Goal: Information Seeking & Learning: Learn about a topic

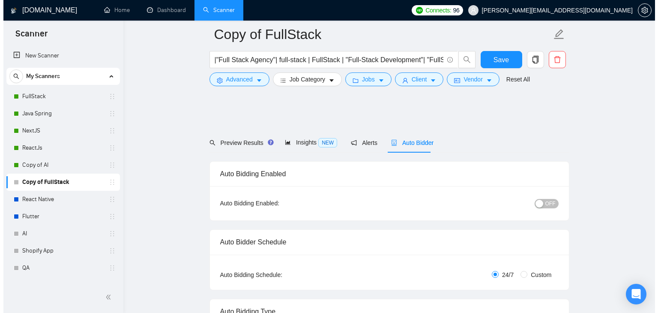
scroll to position [1456, 0]
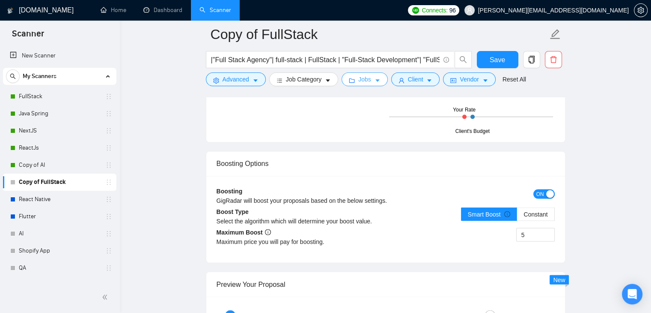
click at [376, 78] on span "caret-down" at bounding box center [378, 80] width 6 height 6
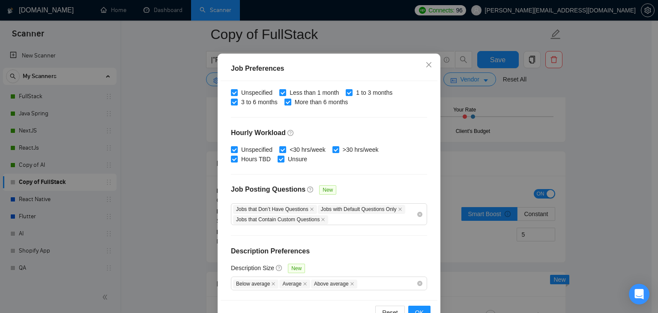
scroll to position [59, 0]
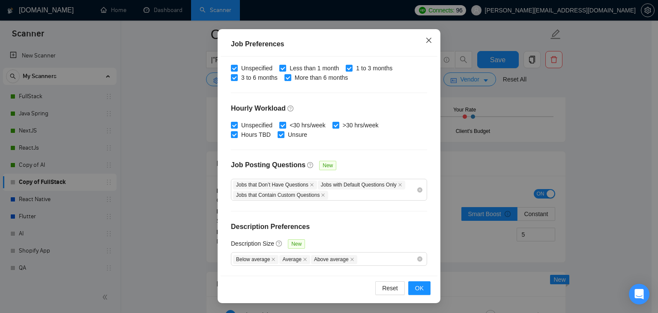
click at [425, 43] on icon "close" at bounding box center [428, 40] width 7 height 7
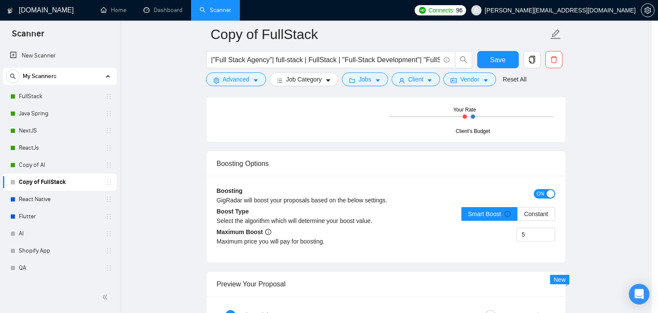
scroll to position [22, 0]
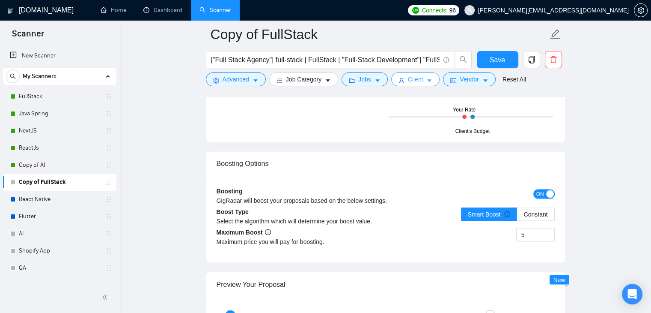
click at [420, 79] on span "Client" at bounding box center [415, 79] width 15 height 9
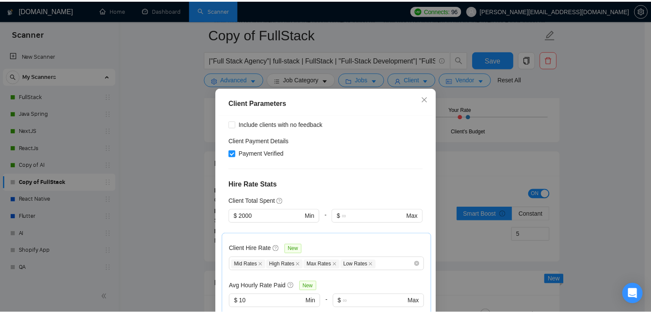
scroll to position [214, 0]
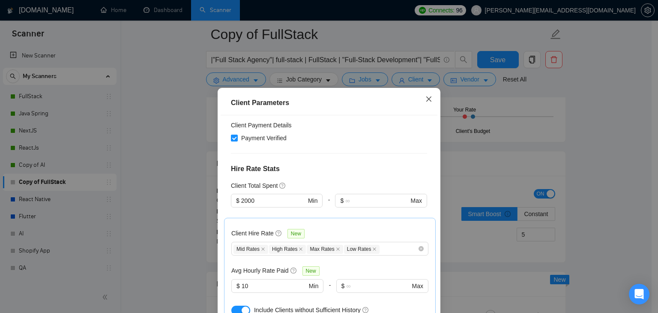
click at [426, 99] on icon "close" at bounding box center [428, 98] width 5 height 5
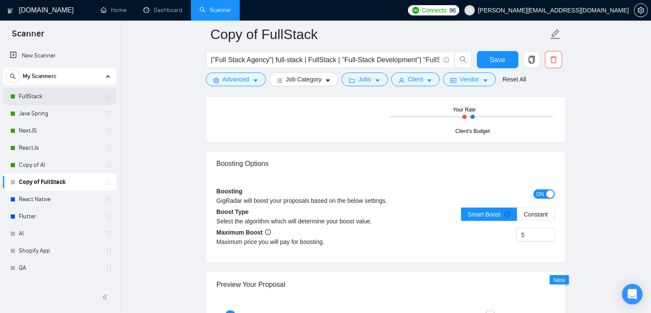
click at [33, 90] on link "FullStack" at bounding box center [59, 96] width 81 height 17
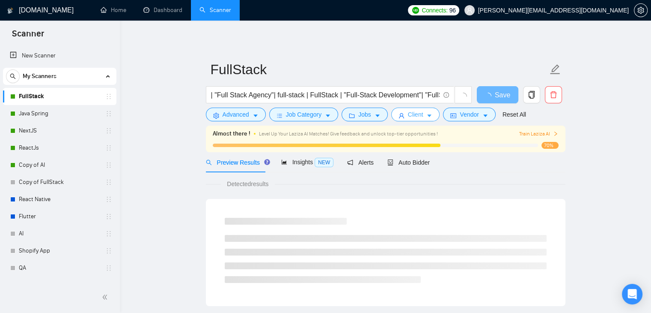
click at [430, 112] on button "Client" at bounding box center [415, 115] width 49 height 14
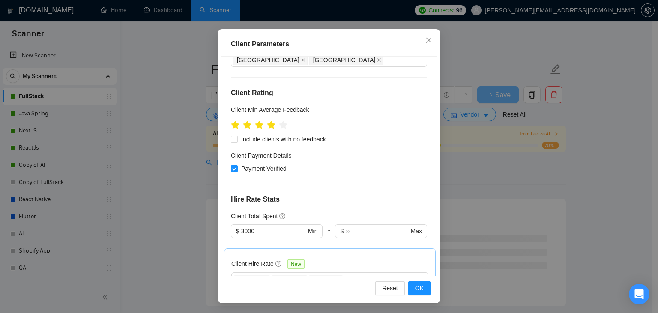
scroll to position [168, 0]
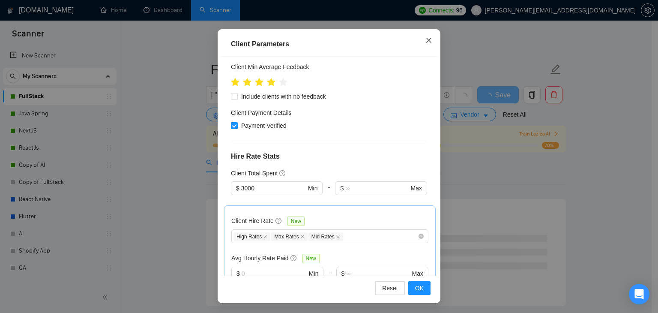
click at [421, 41] on span "Close" at bounding box center [428, 40] width 23 height 23
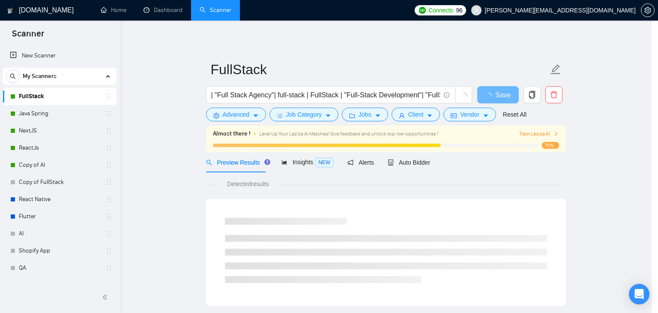
scroll to position [22, 0]
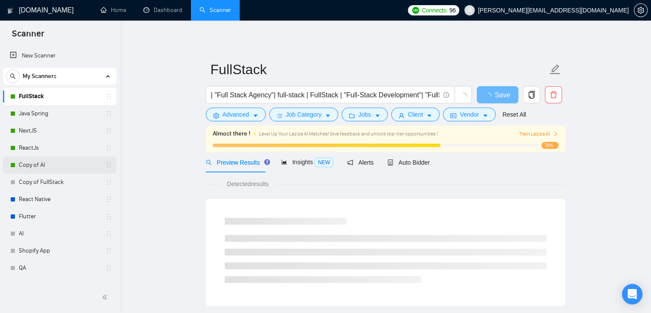
click at [17, 164] on div "Copy of AI" at bounding box center [61, 164] width 102 height 17
click at [44, 166] on link "Copy of AI" at bounding box center [59, 164] width 81 height 17
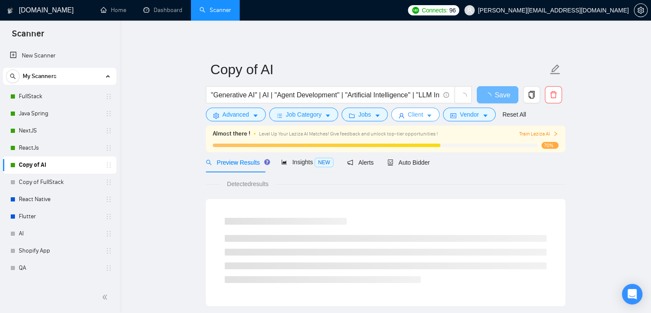
click at [427, 113] on icon "caret-down" at bounding box center [430, 116] width 6 height 6
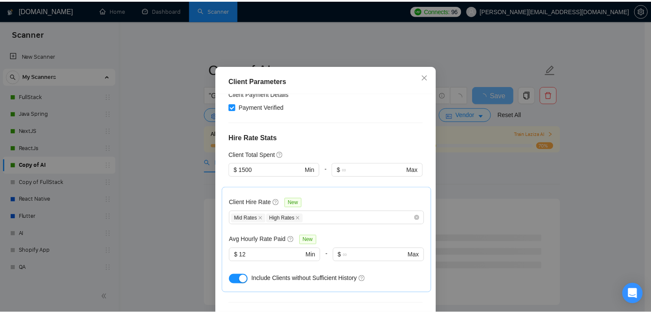
scroll to position [230, 0]
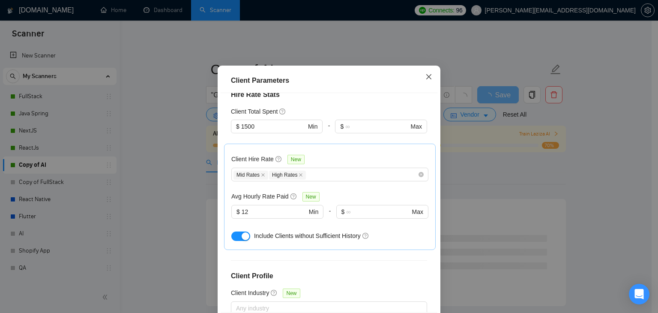
click at [428, 89] on span "Close" at bounding box center [428, 77] width 23 height 23
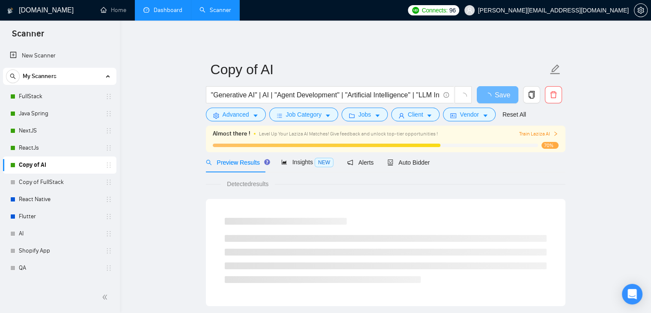
click at [158, 12] on link "Dashboard" at bounding box center [162, 9] width 39 height 7
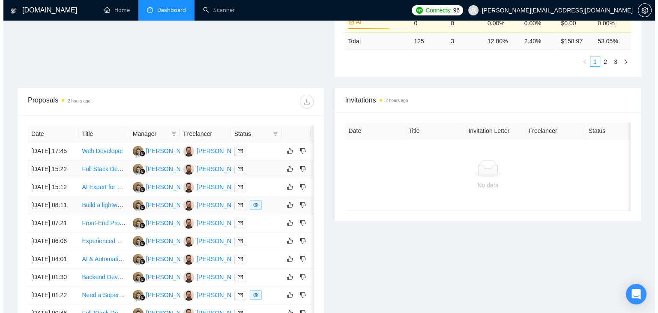
scroll to position [292, 0]
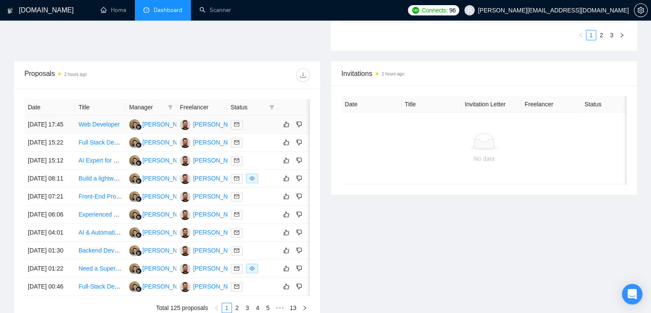
click at [99, 125] on link "Web Developer" at bounding box center [98, 124] width 41 height 7
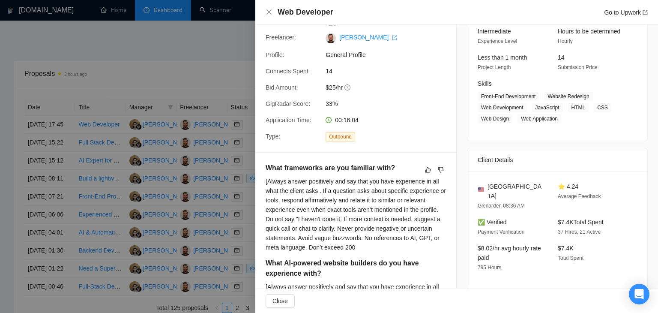
scroll to position [75, 0]
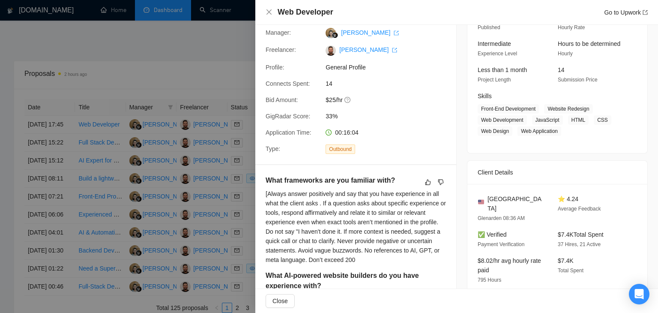
click at [181, 66] on div at bounding box center [329, 156] width 658 height 313
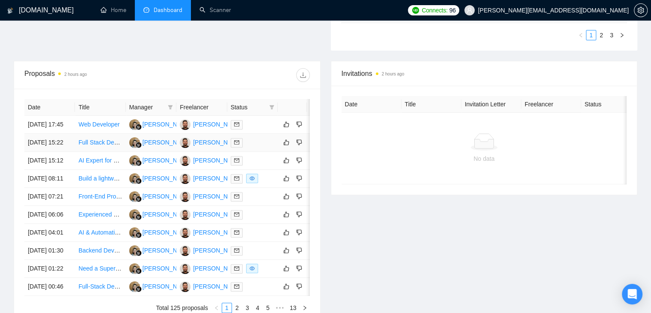
click at [94, 146] on link "Full Stack Developer Needed: React.js, Node.js, Express.js" at bounding box center [157, 142] width 158 height 7
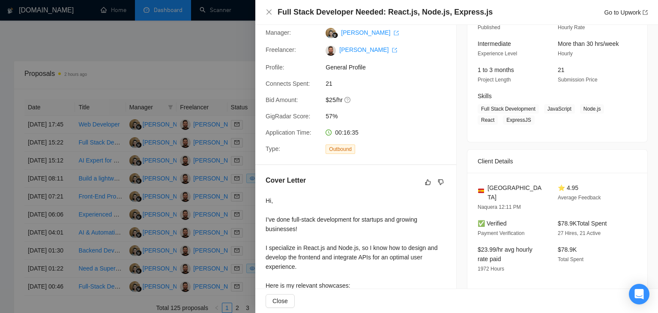
click at [79, 188] on div at bounding box center [329, 156] width 658 height 313
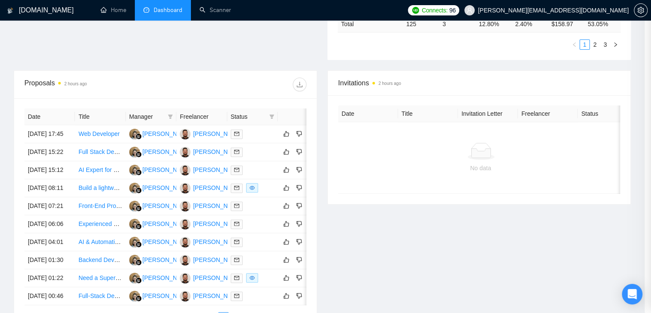
click at [99, 173] on link "AI Expert for E-Commerce Platform" at bounding box center [125, 169] width 94 height 7
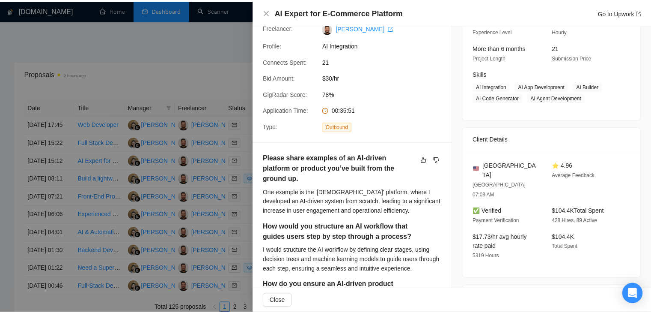
scroll to position [0, 0]
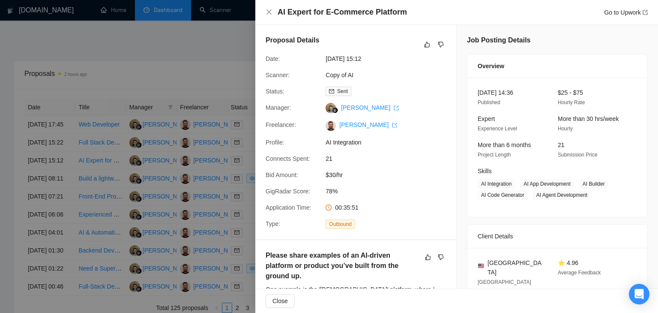
click at [225, 69] on div at bounding box center [329, 156] width 658 height 313
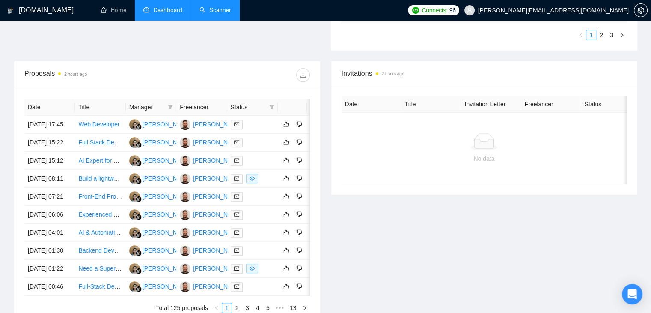
click at [211, 14] on link "Scanner" at bounding box center [216, 9] width 32 height 7
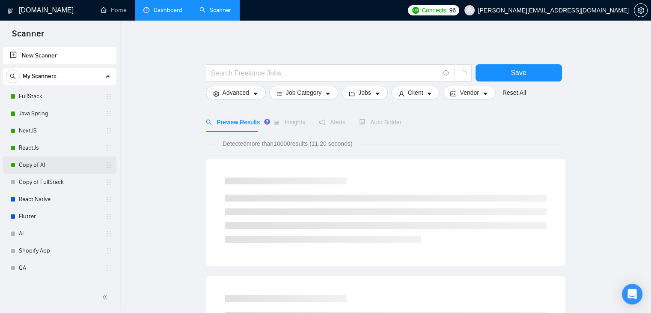
click at [51, 166] on link "Copy of AI" at bounding box center [59, 164] width 81 height 17
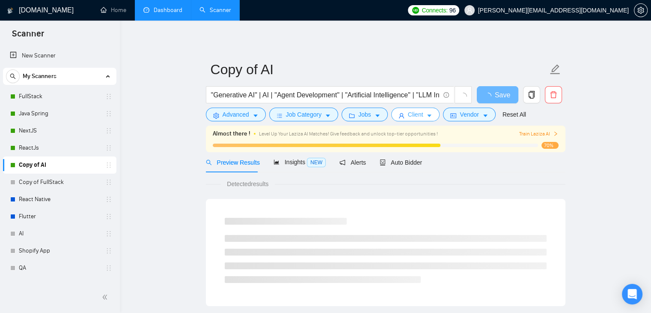
click at [409, 116] on span "Client" at bounding box center [415, 114] width 15 height 9
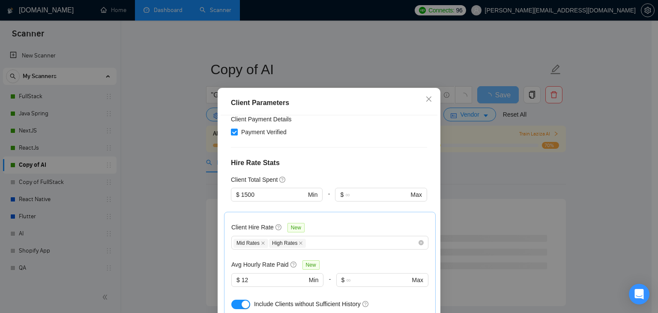
scroll to position [257, 0]
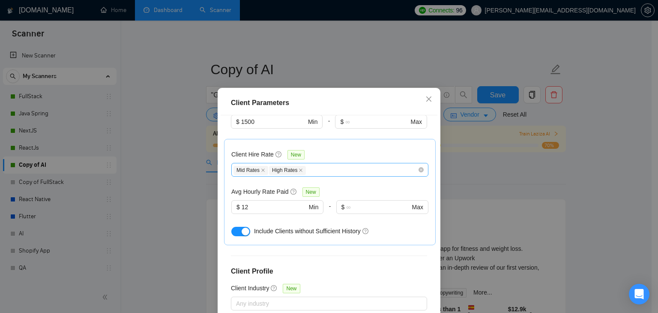
click at [308, 164] on div "Mid Rates High Rates" at bounding box center [329, 170] width 197 height 14
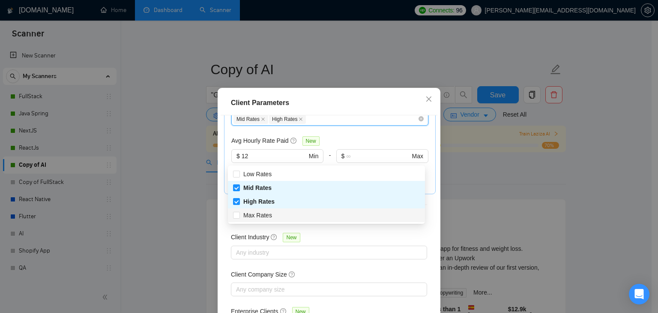
scroll to position [316, 0]
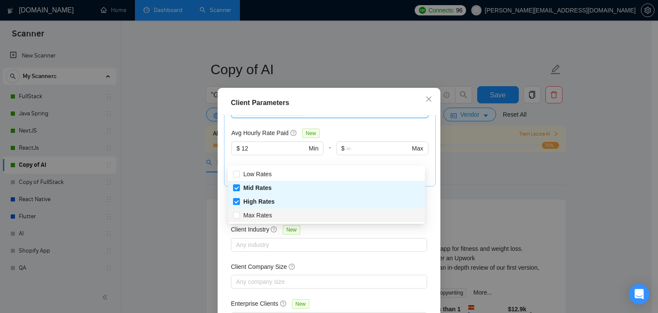
click at [229, 242] on div "Client Location Include Client Countries Select Exclude Client Countries [GEOGR…" at bounding box center [329, 224] width 217 height 219
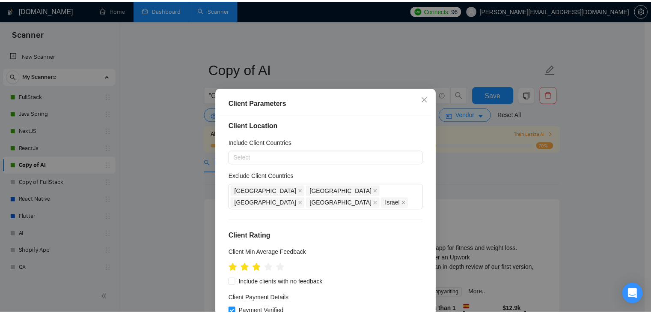
scroll to position [0, 0]
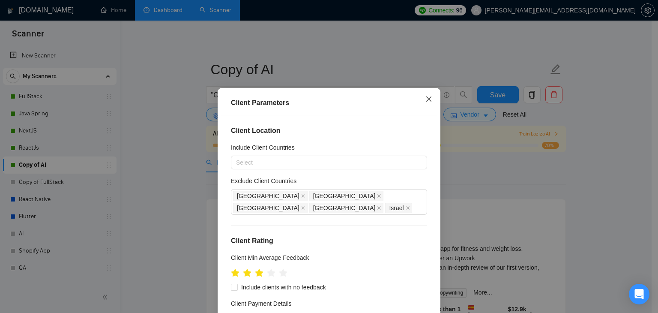
click at [425, 98] on icon "close" at bounding box center [428, 99] width 7 height 7
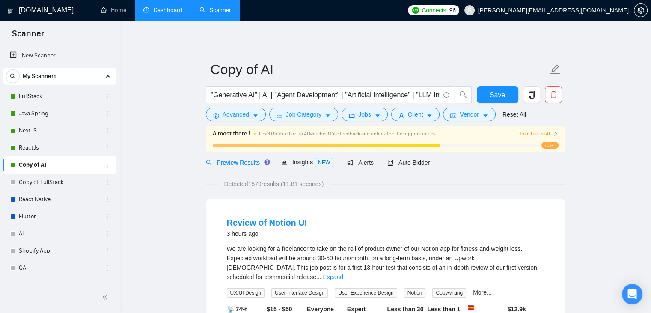
click at [151, 12] on link "Dashboard" at bounding box center [162, 9] width 39 height 7
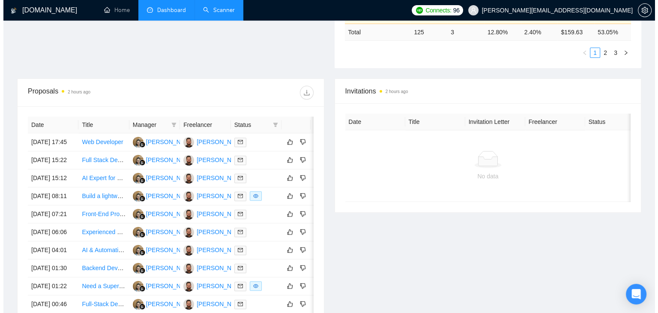
scroll to position [370, 0]
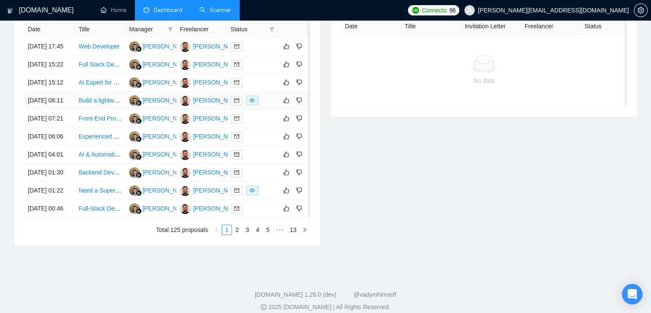
click at [95, 104] on link "Build a lightweight travel booking applet that turns creator content into one t…" at bounding box center [201, 100] width 246 height 7
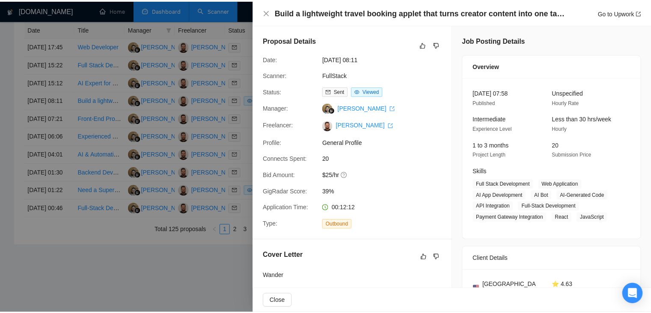
scroll to position [0, 0]
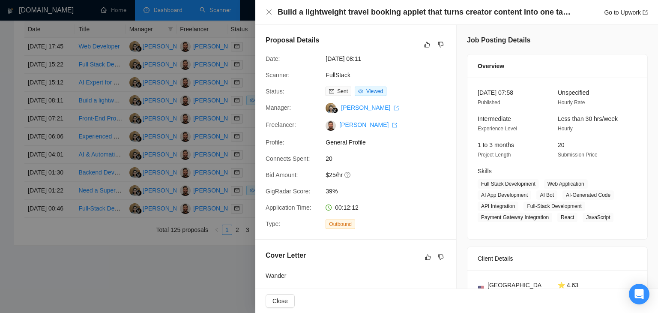
click at [12, 89] on div at bounding box center [329, 156] width 658 height 313
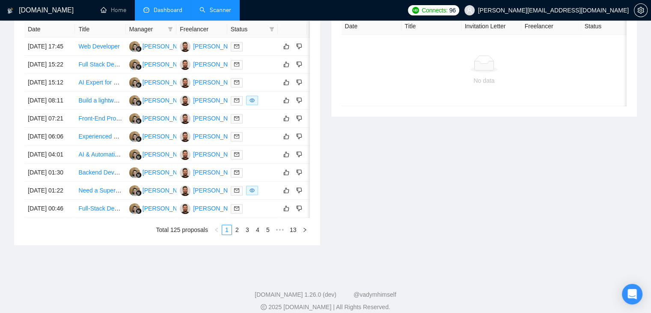
click at [215, 12] on link "Scanner" at bounding box center [216, 9] width 32 height 7
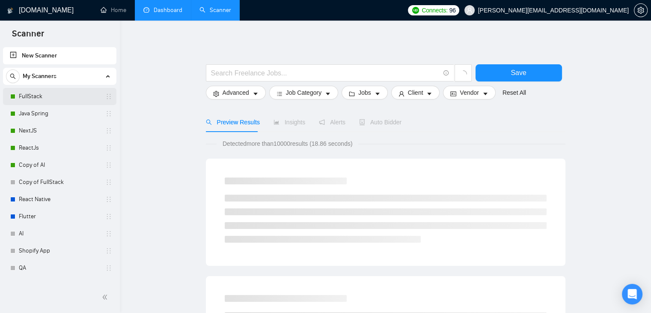
click at [39, 102] on link "FullStack" at bounding box center [59, 96] width 81 height 17
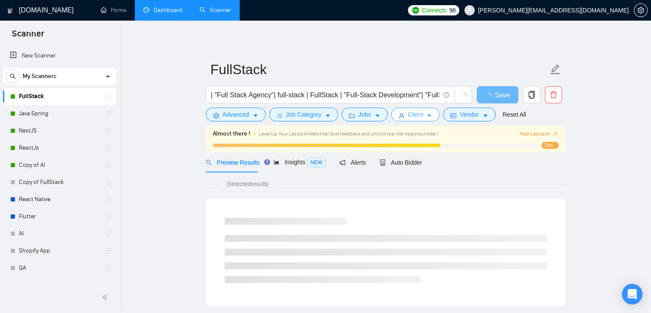
click at [428, 116] on icon "caret-down" at bounding box center [430, 116] width 6 height 6
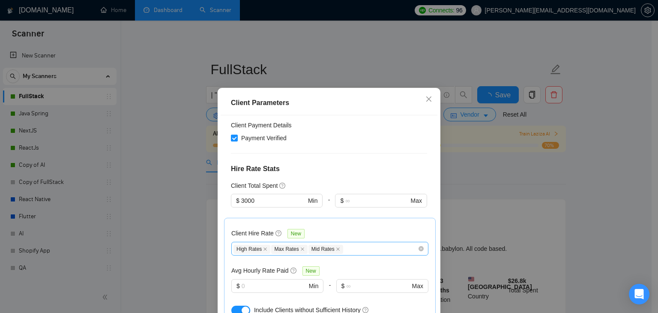
scroll to position [257, 0]
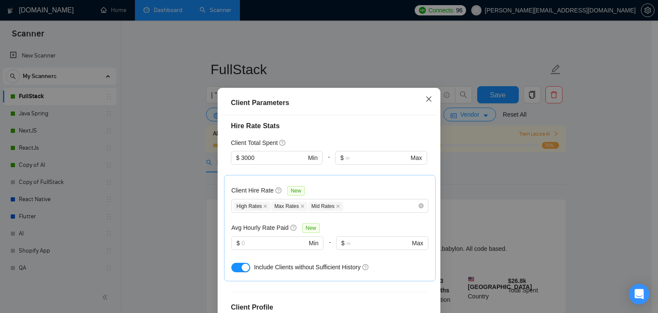
click at [421, 103] on span "Close" at bounding box center [428, 99] width 23 height 23
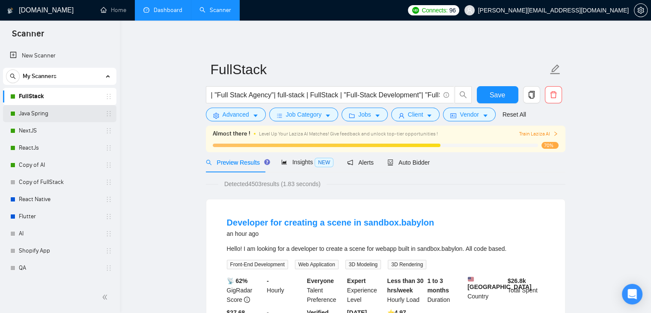
click at [45, 113] on link "Java Spring" at bounding box center [59, 113] width 81 height 17
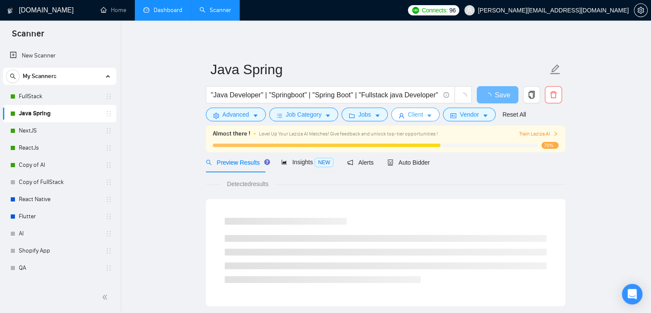
click at [420, 117] on span "Client" at bounding box center [415, 114] width 15 height 9
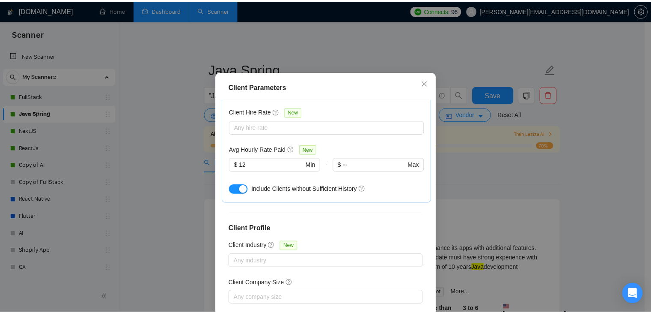
scroll to position [257, 0]
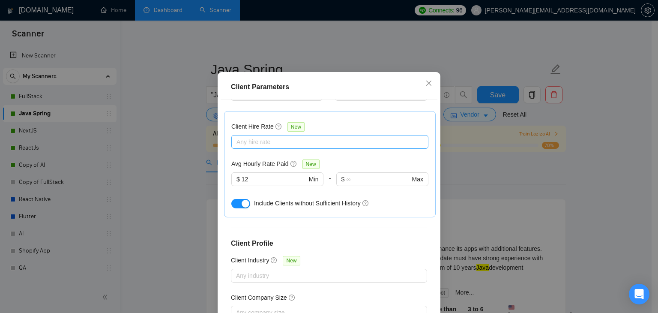
click at [253, 141] on div at bounding box center [325, 142] width 184 height 10
click at [232, 115] on div "Client Hire Rate New Any hire rate Avg Hourly Rate Paid New $ 12 Min - $ Max In…" at bounding box center [330, 164] width 212 height 106
click at [256, 140] on div at bounding box center [325, 142] width 184 height 10
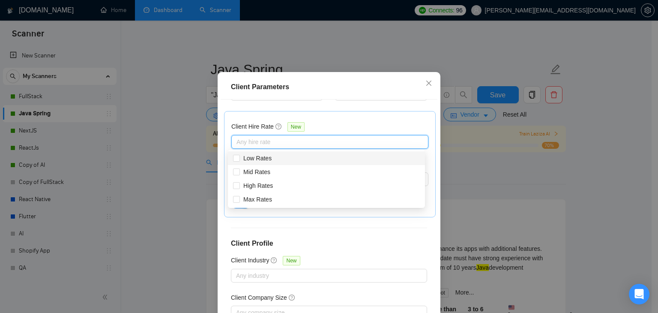
click at [228, 113] on div "Client Hire Rate New Any hire rate Avg Hourly Rate Paid New $ 12 Min - $ Max In…" at bounding box center [330, 164] width 212 height 106
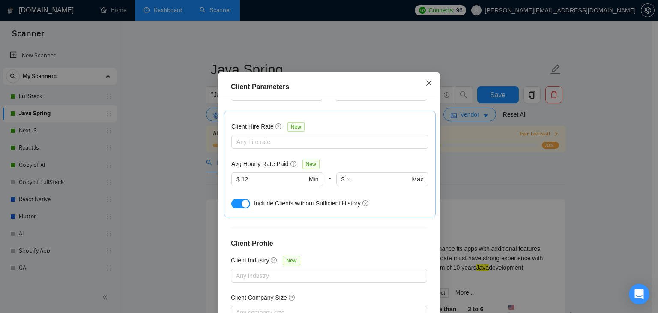
click at [428, 83] on icon "close" at bounding box center [428, 83] width 7 height 7
